Goal: Transaction & Acquisition: Purchase product/service

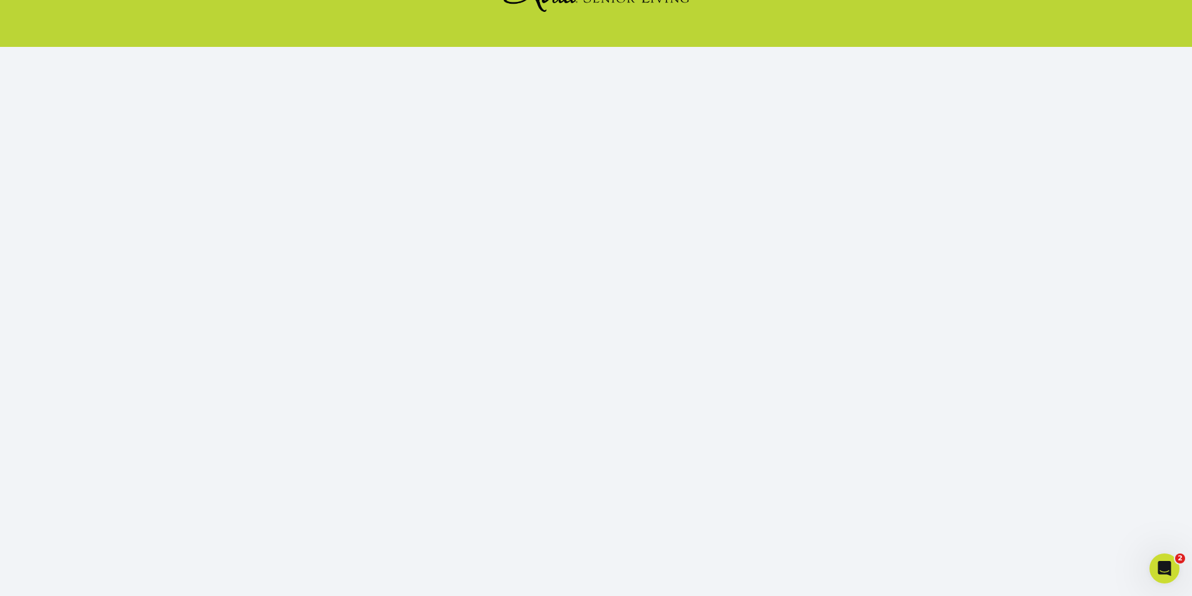
scroll to position [110, 0]
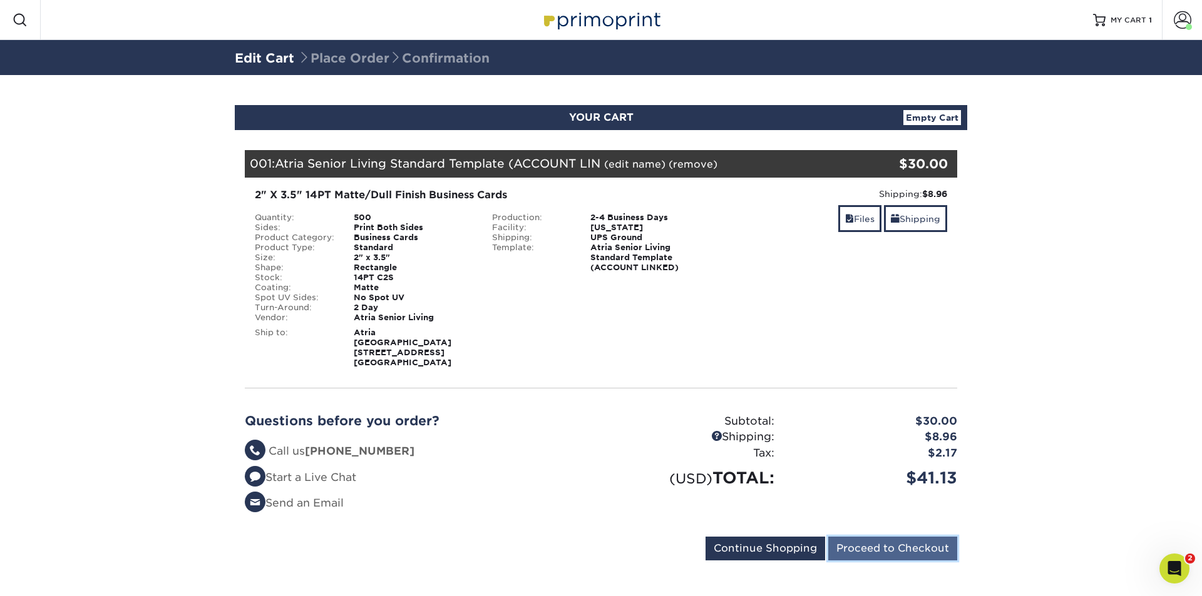
click at [914, 537] on input "Proceed to Checkout" at bounding box center [892, 549] width 129 height 24
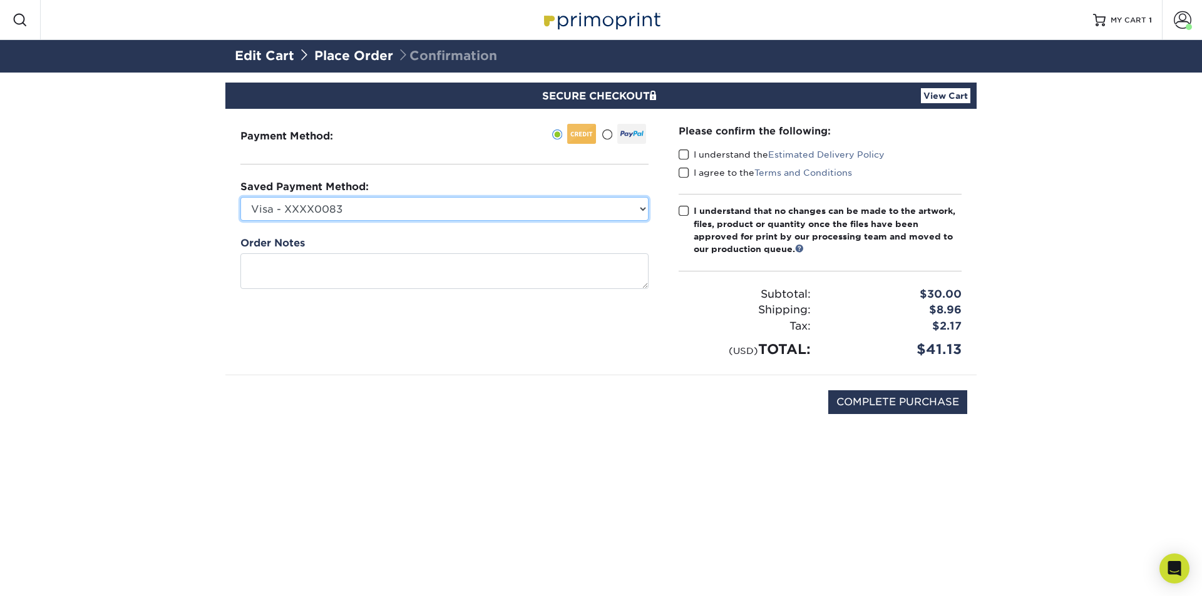
click at [612, 207] on select "Visa - XXXX0083 Visa - XXXX9880 Visa - XXXX9345 Visa - XXXX7660 Visa - XXXX4955…" at bounding box center [444, 209] width 408 height 24
select select "75324"
click at [240, 197] on select "Visa - XXXX0083 Visa - XXXX9880 Visa - XXXX9345 Visa - XXXX7660 Visa - XXXX4955…" at bounding box center [444, 209] width 408 height 24
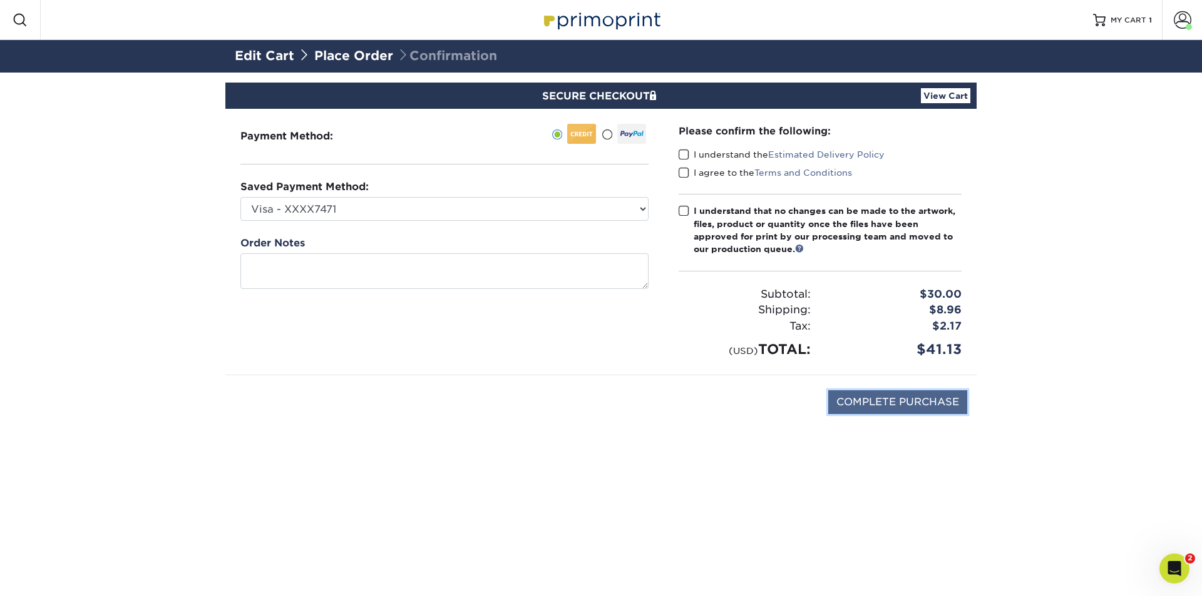
click at [886, 401] on input "COMPLETE PURCHASE" at bounding box center [897, 402] width 139 height 24
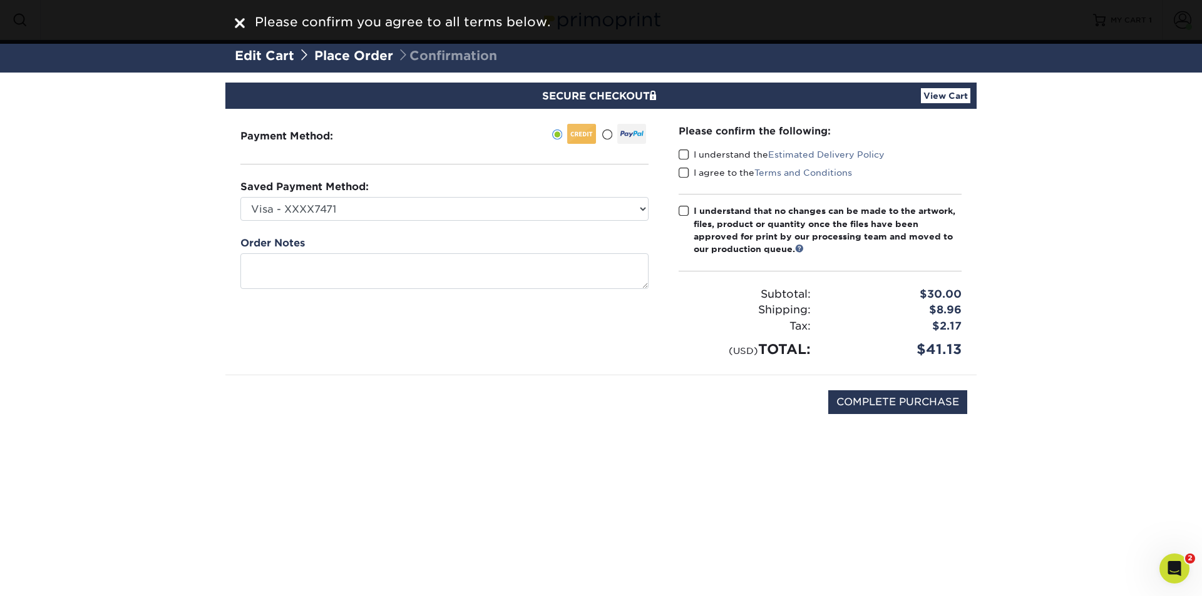
click at [681, 148] on div "Please confirm the following: I understand the Estimated Delivery Policy I agre…" at bounding box center [819, 242] width 283 height 236
click at [681, 158] on span at bounding box center [683, 155] width 11 height 12
click at [0, 0] on input "I understand the Estimated Delivery Policy" at bounding box center [0, 0] width 0 height 0
click at [686, 179] on label "I agree to the Terms and Conditions" at bounding box center [764, 172] width 173 height 13
click at [0, 0] on input "I agree to the Terms and Conditions" at bounding box center [0, 0] width 0 height 0
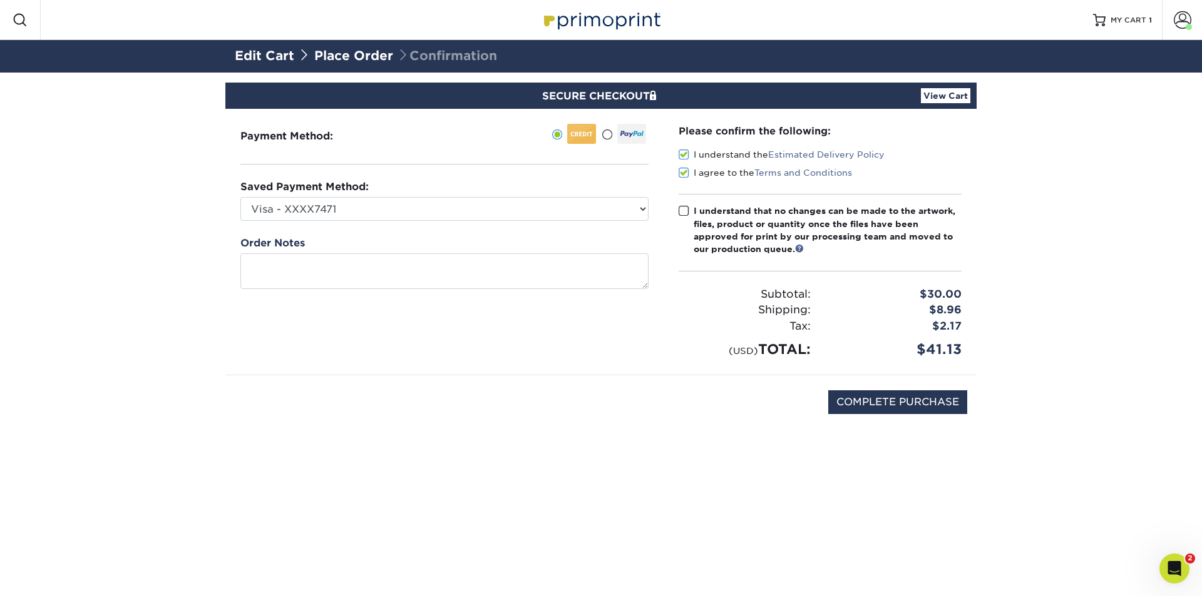
click at [686, 177] on span at bounding box center [683, 173] width 11 height 12
click at [0, 0] on input "I agree to the Terms and Conditions" at bounding box center [0, 0] width 0 height 0
click at [680, 174] on span at bounding box center [683, 173] width 11 height 12
click at [0, 0] on input "I agree to the Terms and Conditions" at bounding box center [0, 0] width 0 height 0
click at [683, 210] on span at bounding box center [683, 211] width 11 height 12
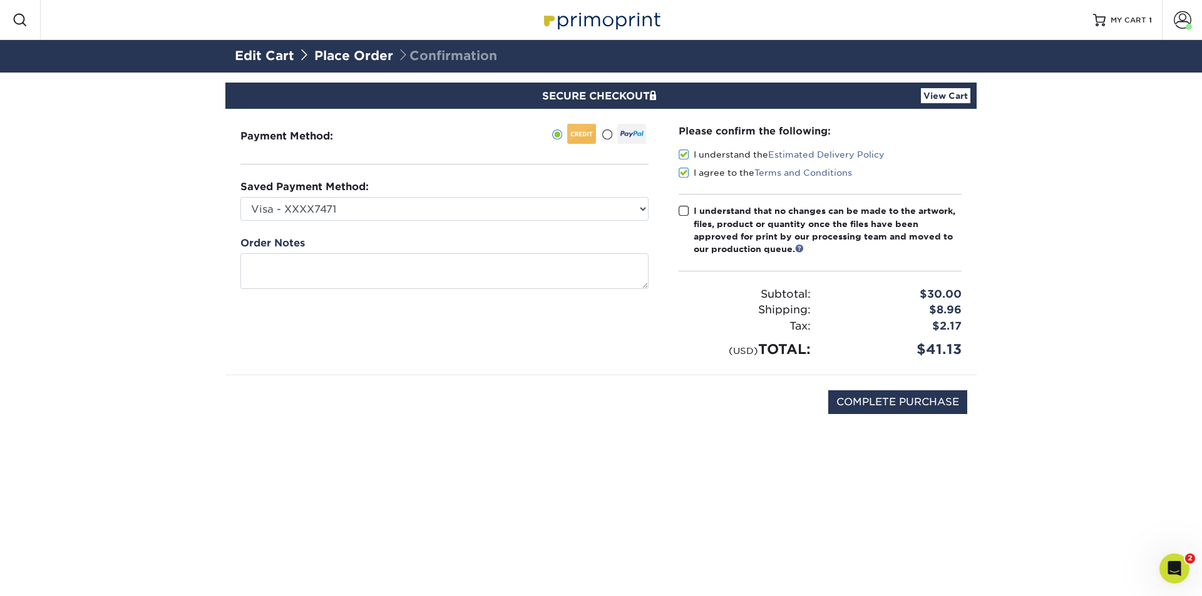
click at [0, 0] on input "I understand that no changes can be made to the artwork, files, product or quan…" at bounding box center [0, 0] width 0 height 0
click at [864, 406] on input "COMPLETE PURCHASE" at bounding box center [897, 402] width 139 height 24
type input "PROCESSING, PLEASE WAIT..."
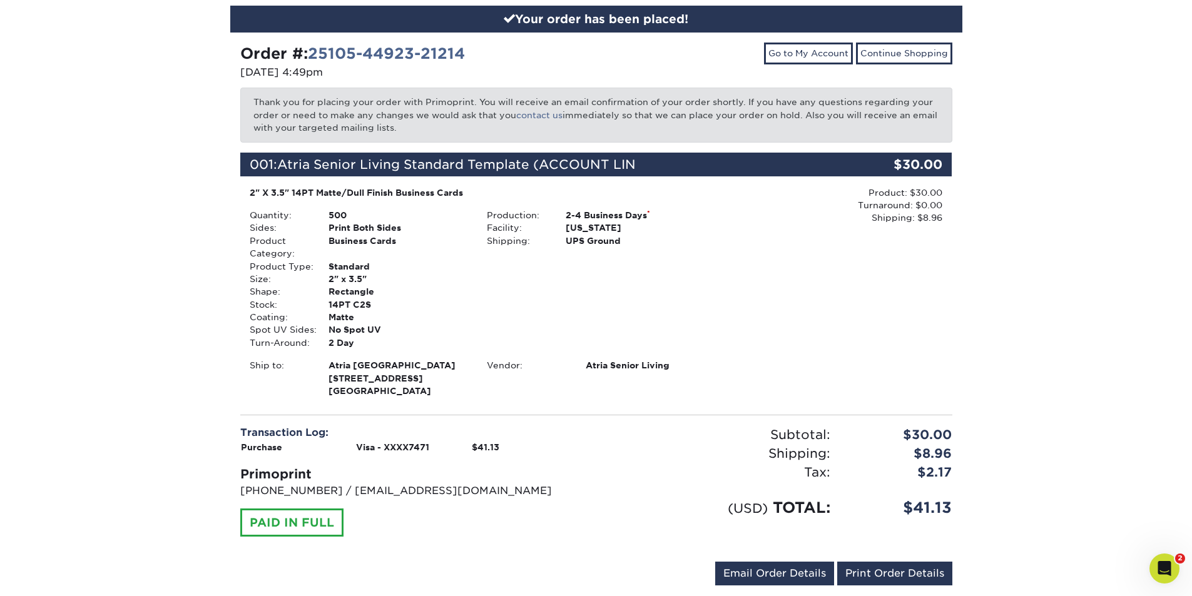
scroll to position [132, 0]
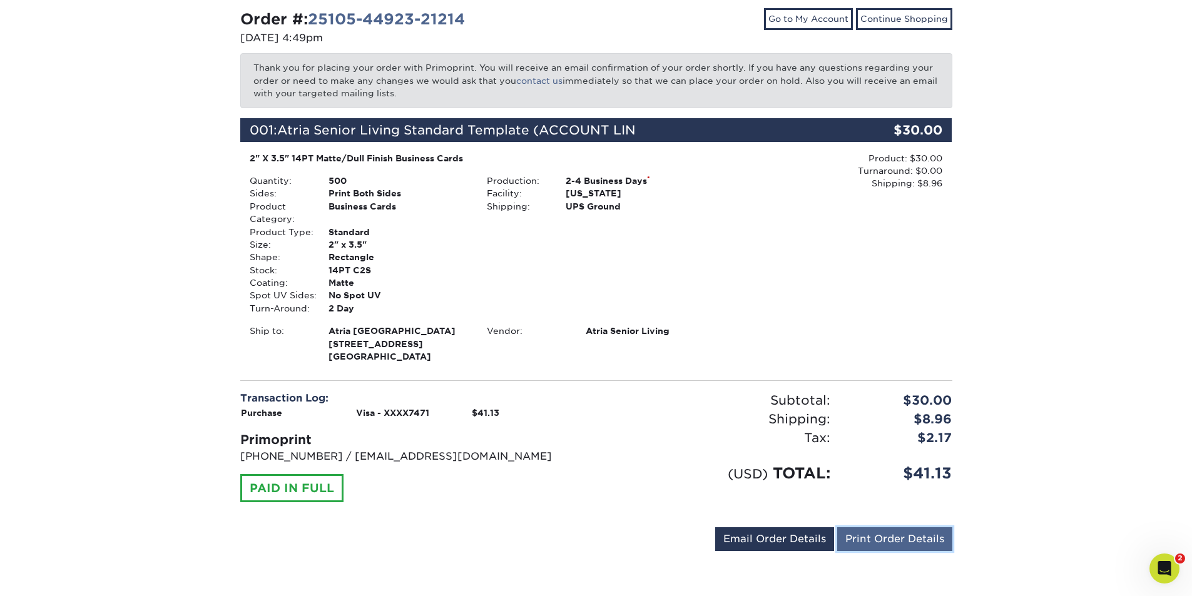
click at [884, 536] on link "Print Order Details" at bounding box center [894, 540] width 115 height 24
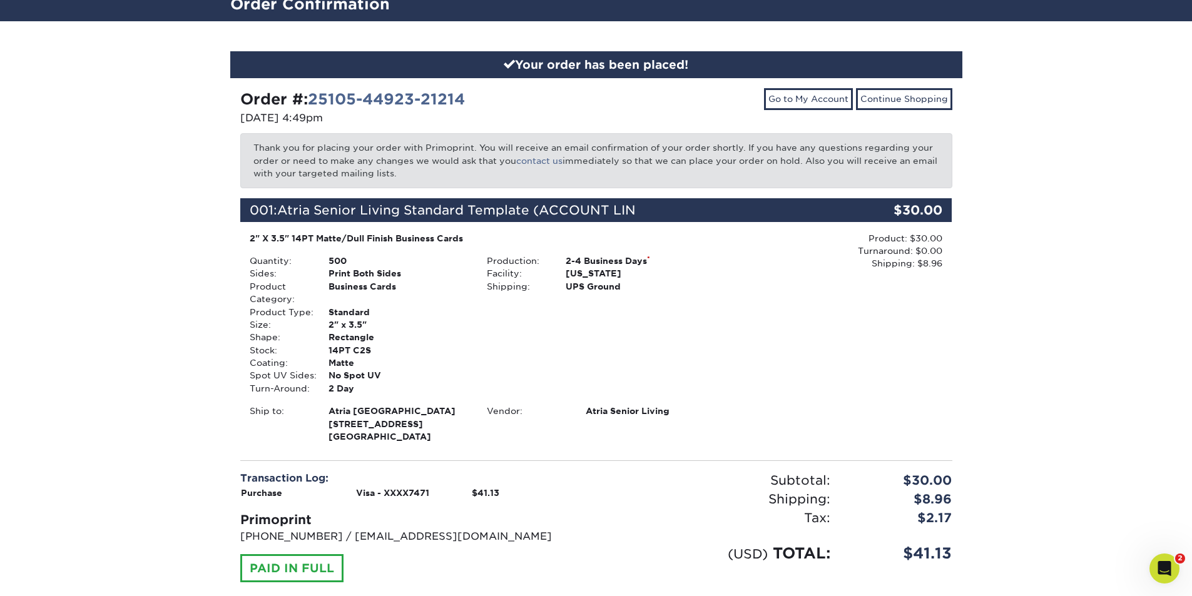
scroll to position [0, 0]
